Goal: Task Accomplishment & Management: Manage account settings

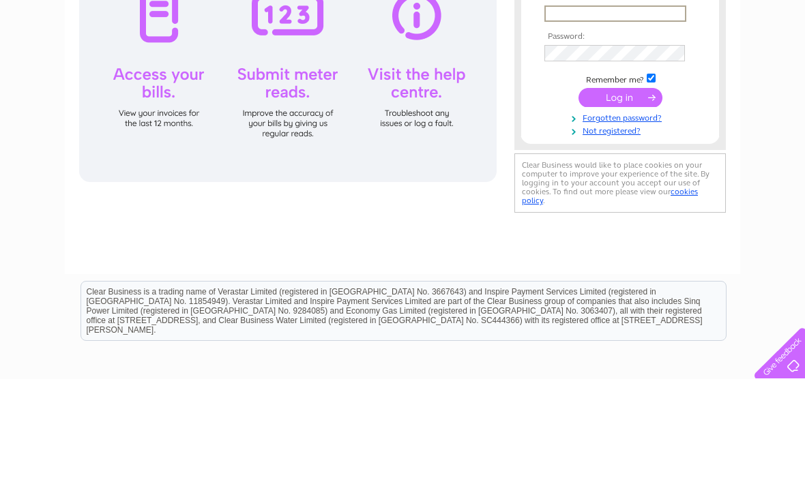
type input "[EMAIL_ADDRESS][DOMAIN_NAME]"
click at [620, 203] on input "submit" at bounding box center [620, 202] width 84 height 19
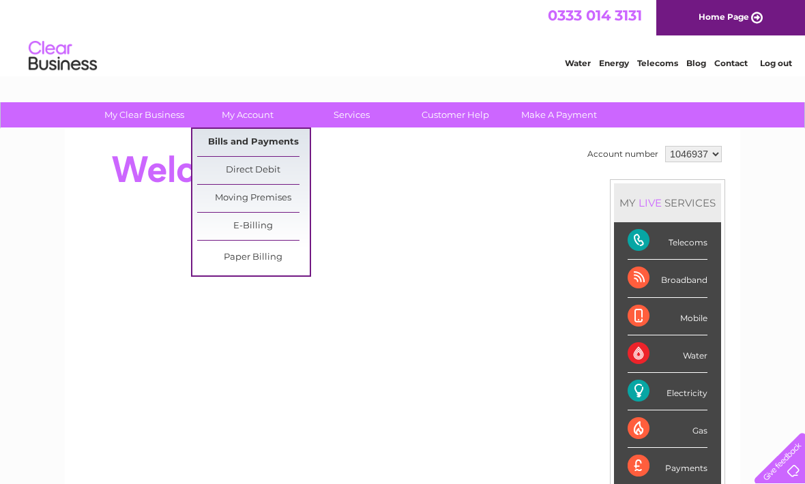
click at [268, 139] on link "Bills and Payments" at bounding box center [253, 142] width 113 height 27
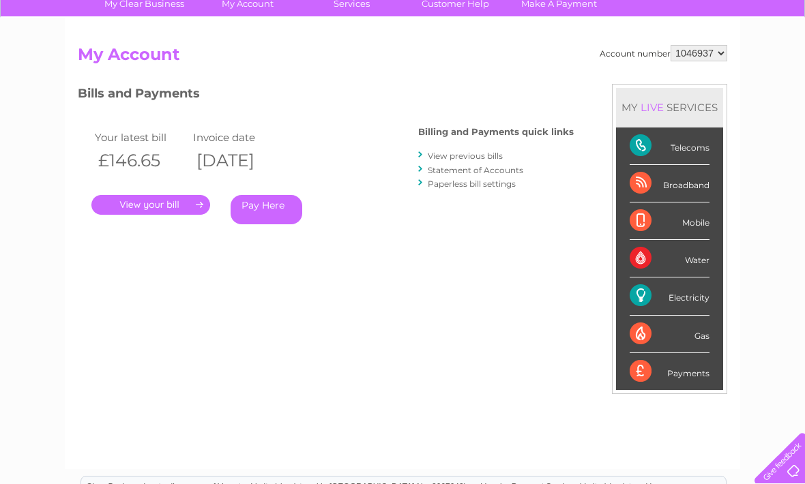
scroll to position [110, 0]
click at [160, 200] on link "." at bounding box center [150, 206] width 119 height 20
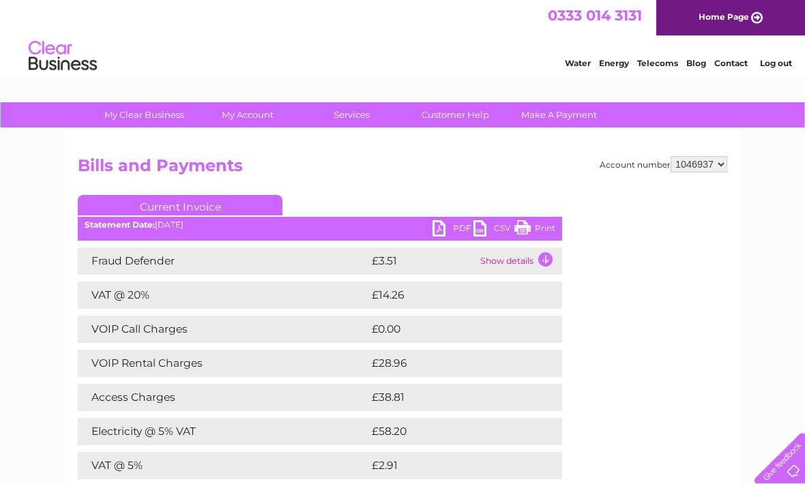
click at [777, 59] on link "Log out" at bounding box center [776, 63] width 32 height 10
